Goal: Register for event/course

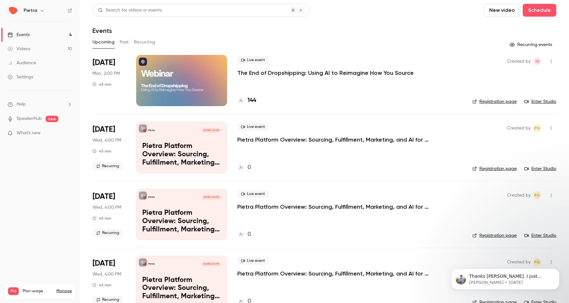
click at [281, 73] on p "The End of Dropshipping: Using AI to Reimagine How You Source" at bounding box center [325, 73] width 177 height 8
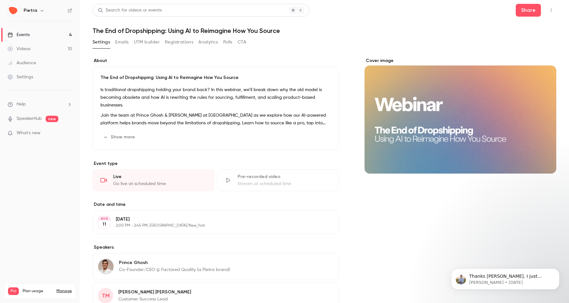
click at [184, 43] on button "Registrations" at bounding box center [179, 42] width 28 height 10
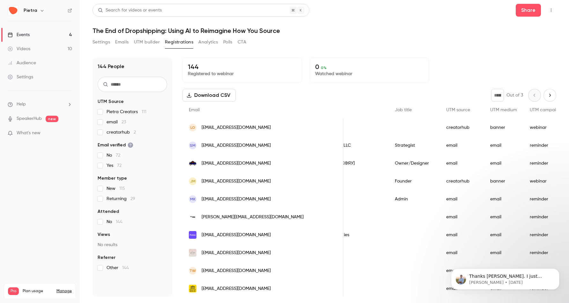
click at [42, 39] on link "Events 4" at bounding box center [40, 35] width 80 height 14
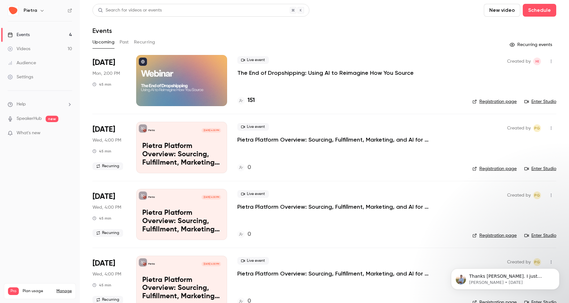
click at [229, 76] on li "[DATE] Mon, 2:00 PM 45 min Live event The End of Dropshipping: Using AI to Reim…" at bounding box center [325, 84] width 464 height 59
click at [210, 75] on div at bounding box center [181, 80] width 91 height 51
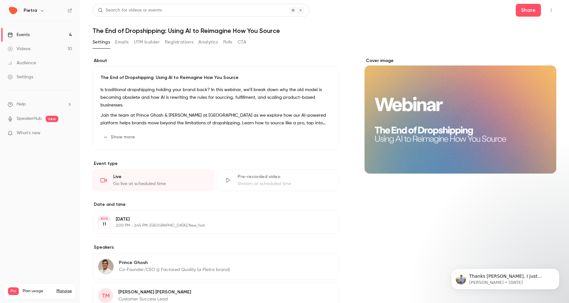
click at [160, 39] on div "Settings Emails UTM builder Registrations Analytics Polls CTA" at bounding box center [170, 42] width 154 height 10
click at [176, 40] on button "Registrations" at bounding box center [179, 42] width 28 height 10
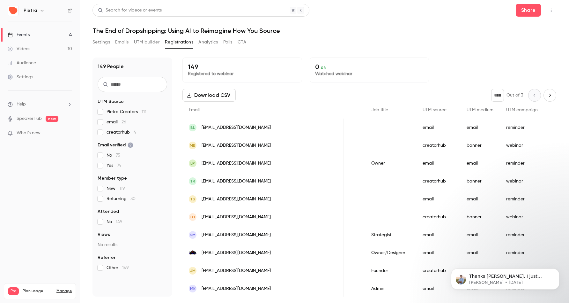
scroll to position [0, 320]
